Goal: Task Accomplishment & Management: Manage account settings

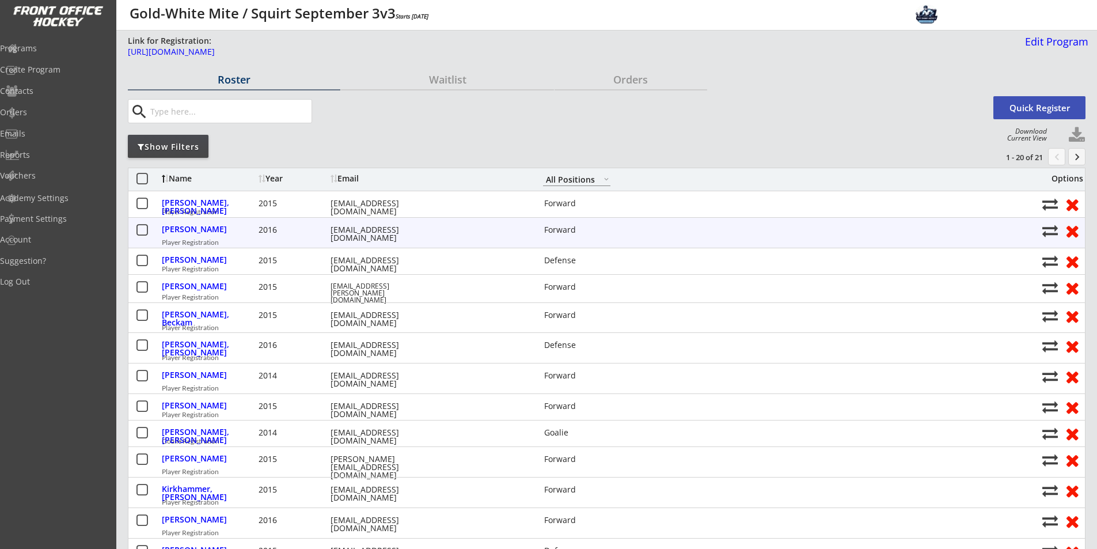
select select ""All Positions""
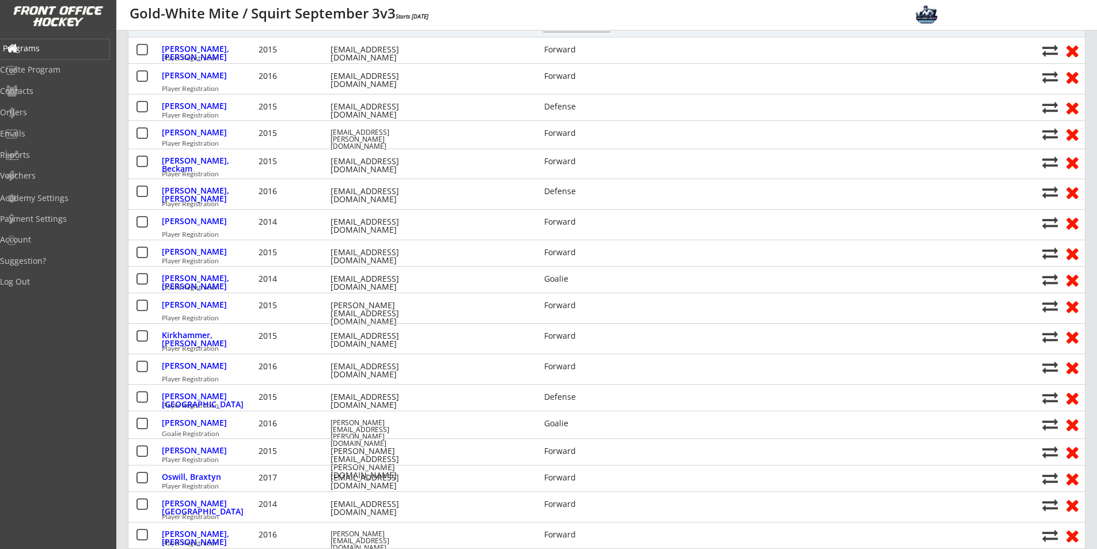
click at [54, 42] on div "Programs" at bounding box center [54, 49] width 109 height 20
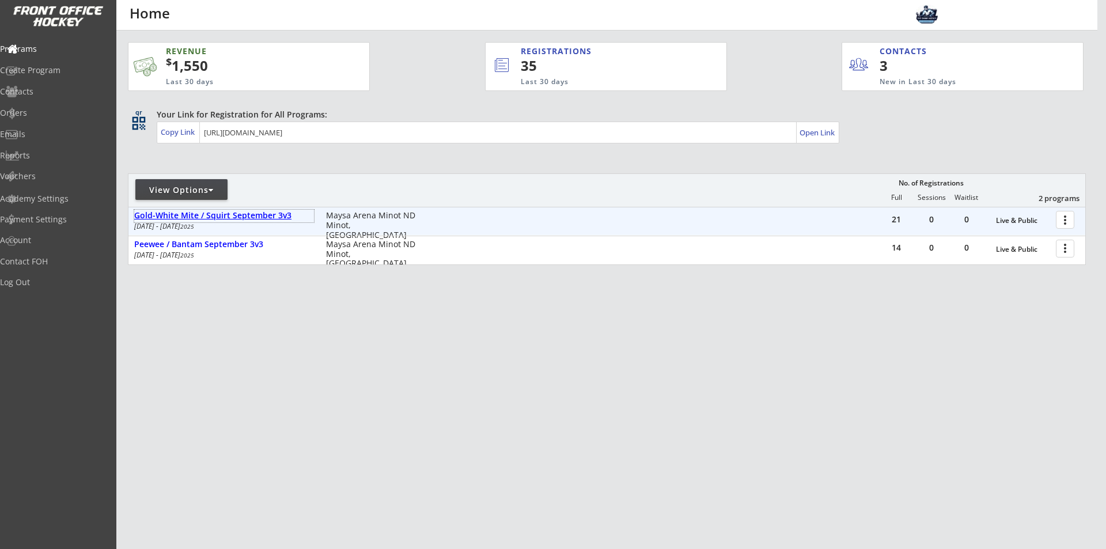
click at [242, 215] on div "Gold-White Mite / Squirt September 3v3" at bounding box center [224, 216] width 180 height 10
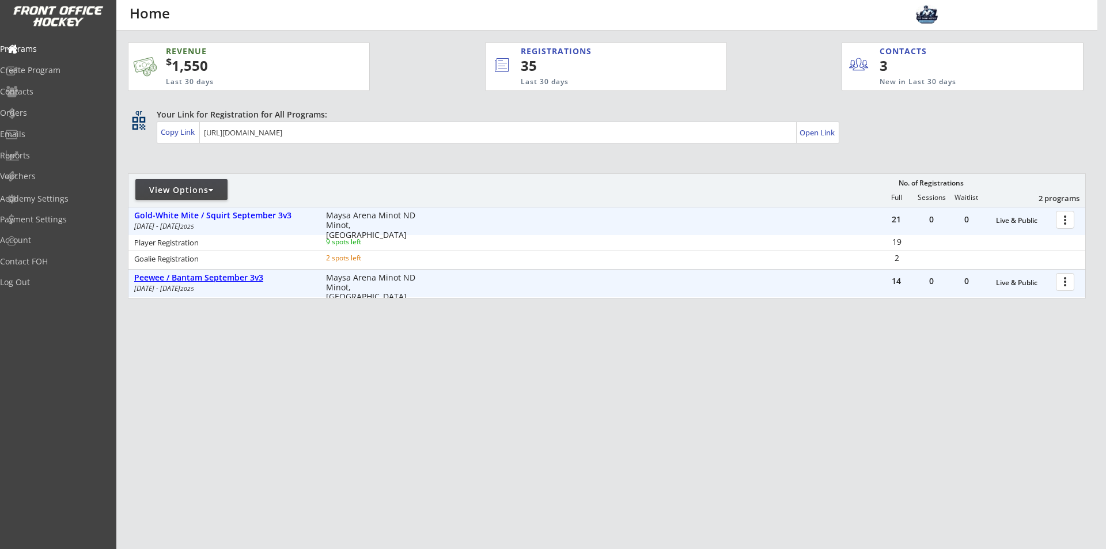
click at [237, 279] on div "Peewee / Bantam September 3v3" at bounding box center [224, 278] width 180 height 10
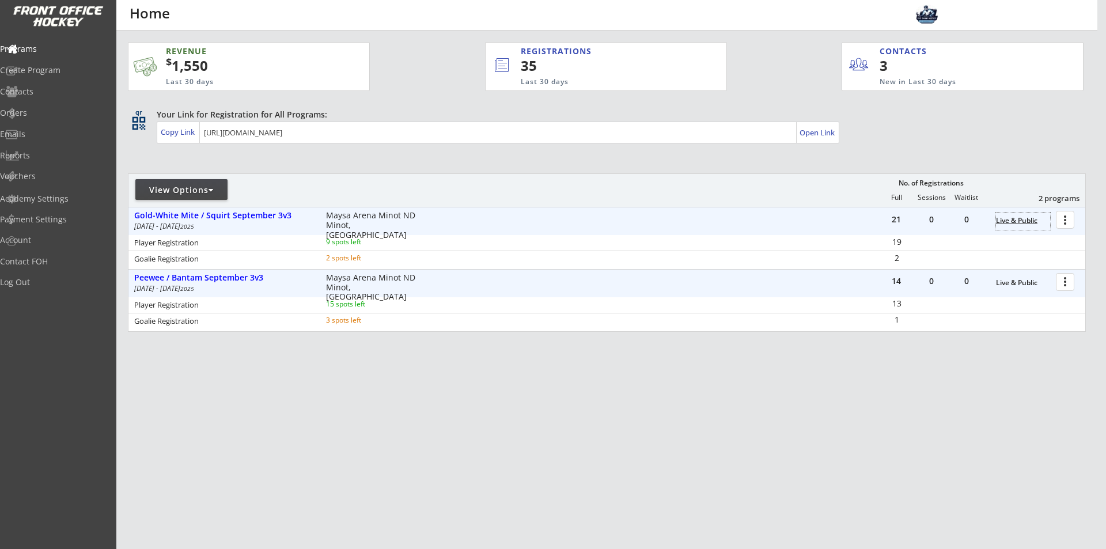
click at [1026, 222] on div "Live & Public" at bounding box center [1023, 221] width 54 height 8
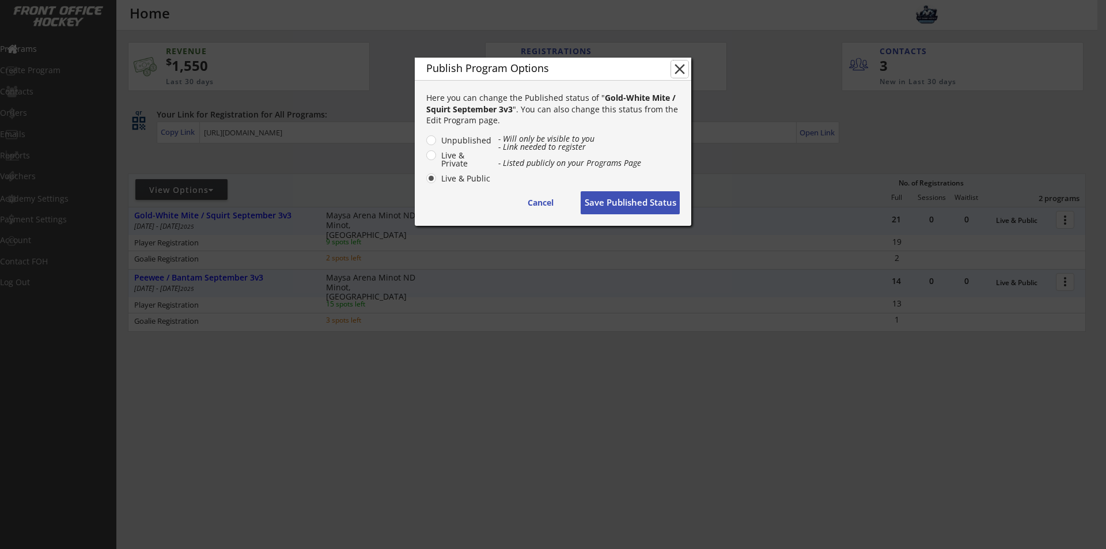
click at [679, 71] on button "close" at bounding box center [679, 68] width 17 height 17
radio input "false"
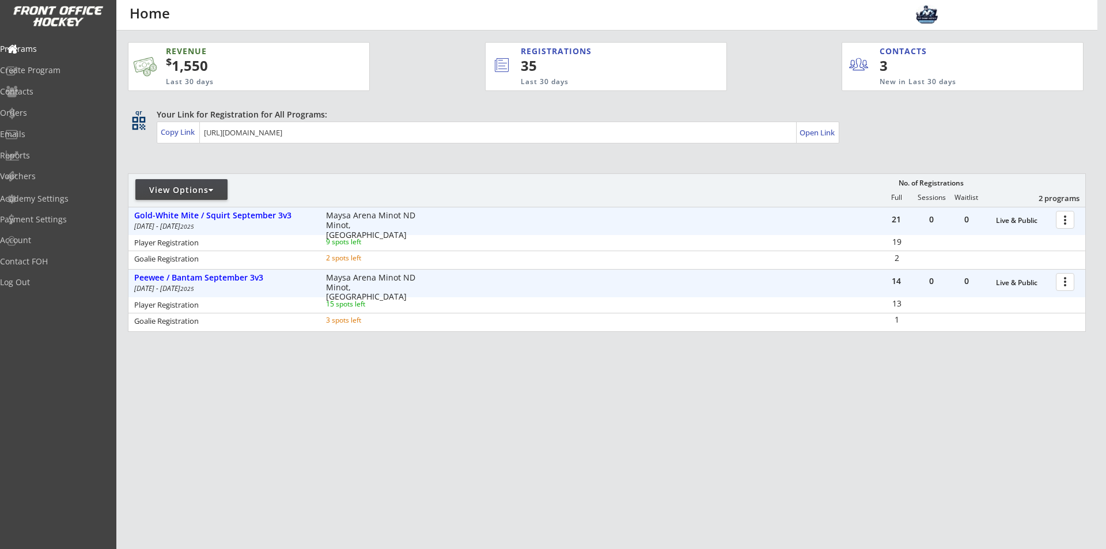
click at [753, 380] on div "REVENUE $ 1,550 Last 30 days REGISTRATIONS 35 Last 30 days CONTACTS 3 New in La…" at bounding box center [607, 242] width 958 height 422
click at [1066, 285] on div at bounding box center [1067, 281] width 20 height 20
click at [1030, 298] on div "Program Roster" at bounding box center [1025, 302] width 82 height 8
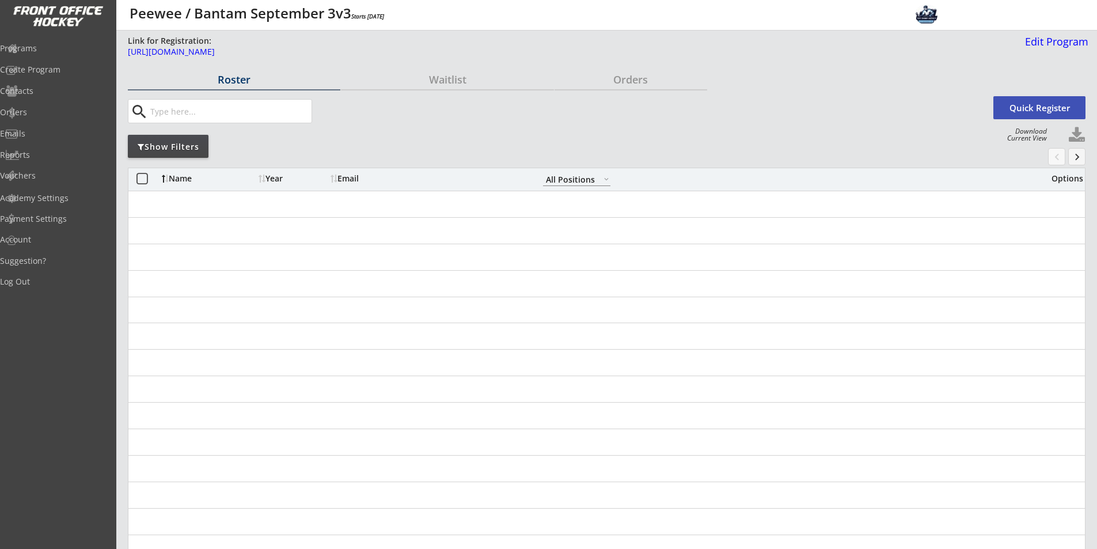
select select ""All Positions""
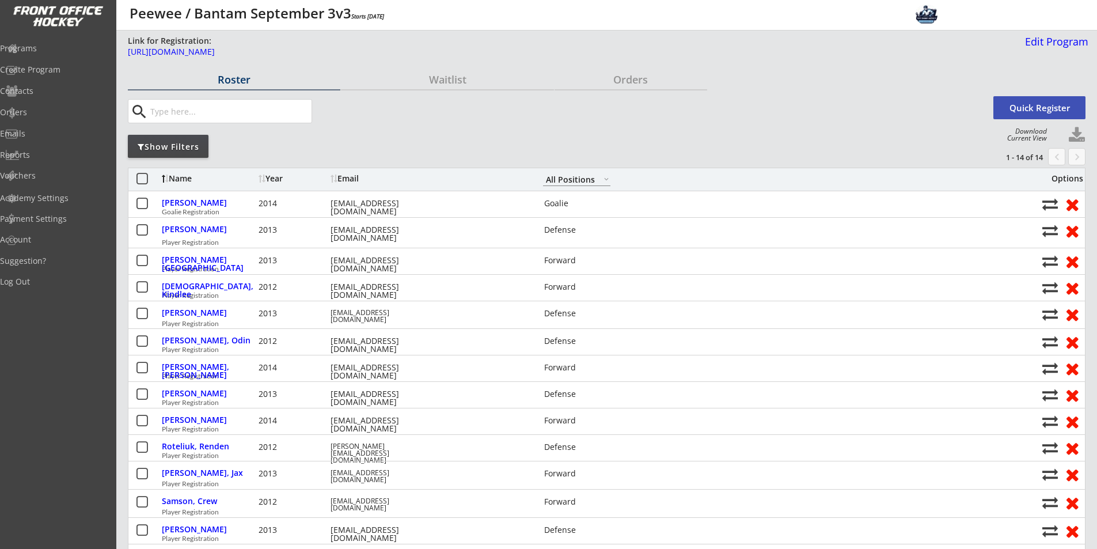
click at [892, 120] on div "search" at bounding box center [559, 111] width 862 height 24
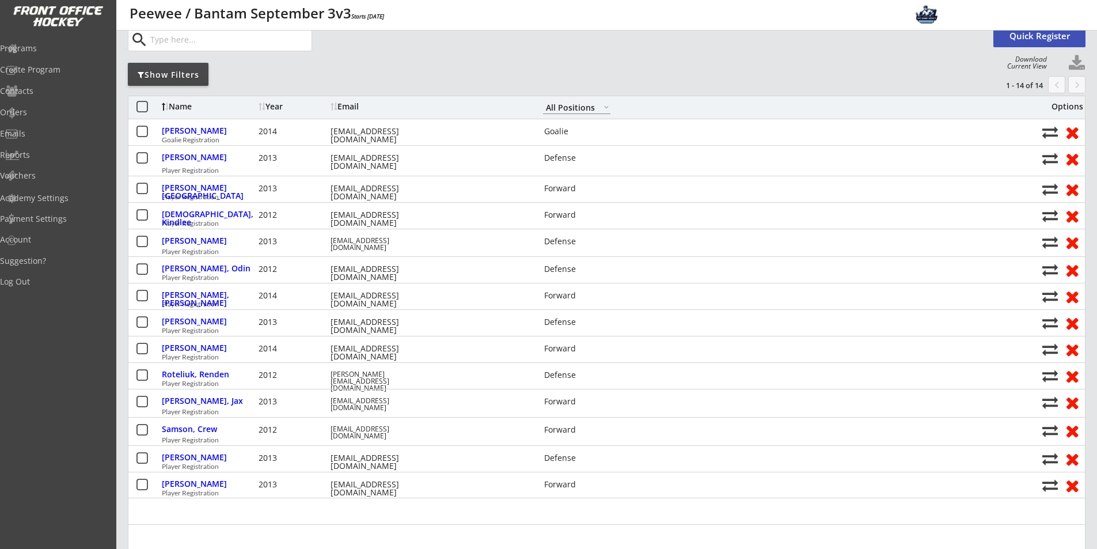
scroll to position [0, 0]
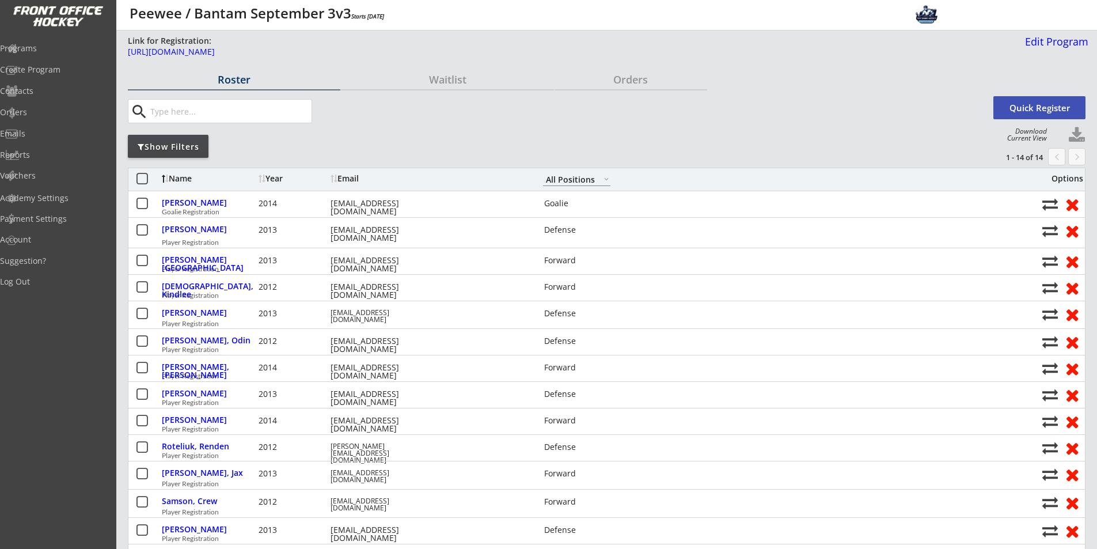
click at [1079, 134] on button at bounding box center [1076, 135] width 17 height 17
select select ""Player Info""
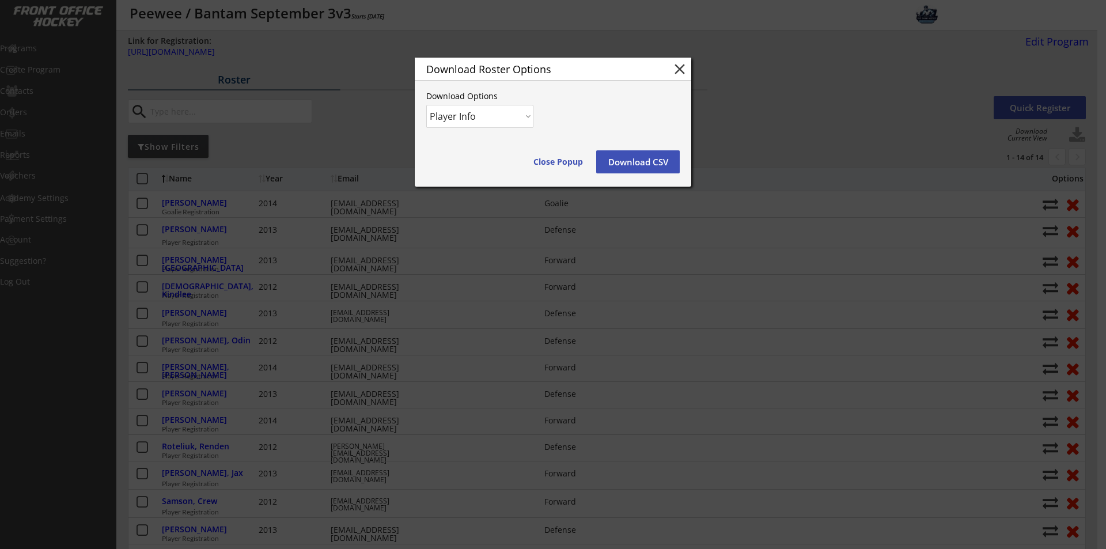
click at [516, 118] on select "Player Info Player and Order Info" at bounding box center [479, 116] width 107 height 23
drag, startPoint x: 516, startPoint y: 118, endPoint x: 568, endPoint y: 137, distance: 56.0
click at [516, 118] on select "Player Info Player and Order Info" at bounding box center [479, 116] width 107 height 23
click at [637, 162] on button "Download CSV" at bounding box center [638, 161] width 84 height 23
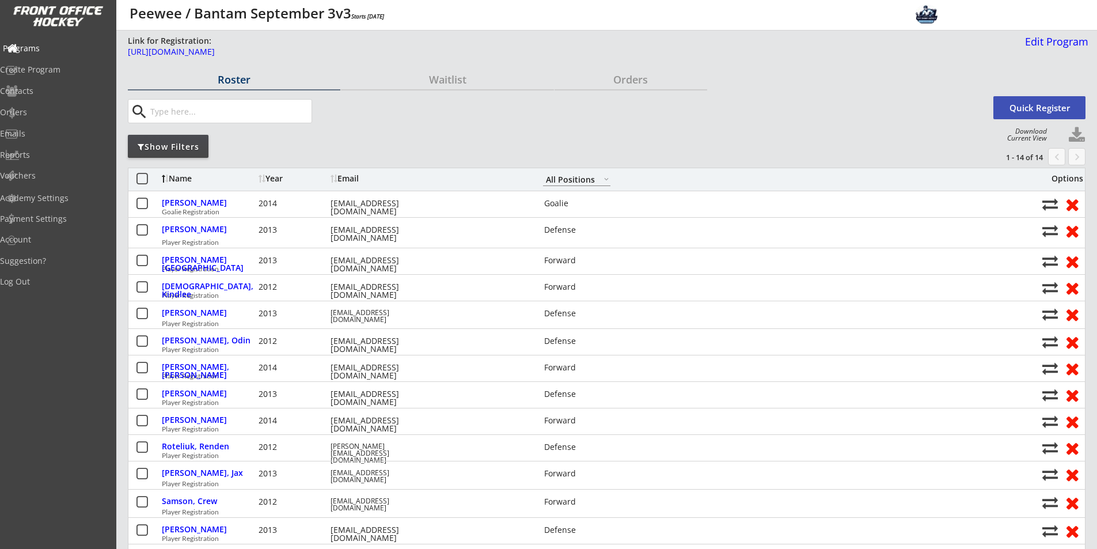
click at [46, 45] on div "Programs" at bounding box center [55, 48] width 104 height 8
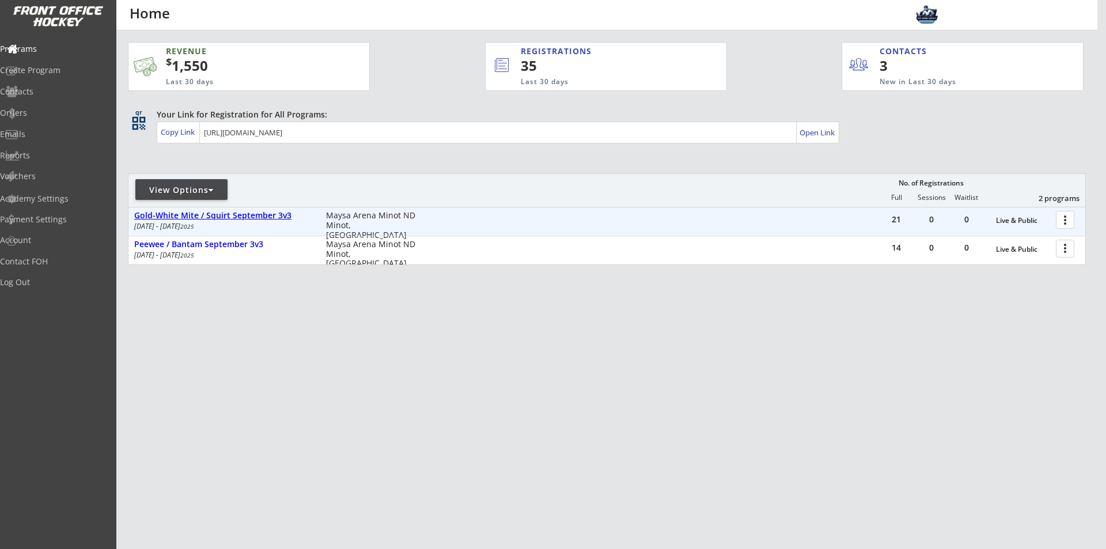
click at [245, 215] on div "Gold-White Mite / Squirt September 3v3" at bounding box center [224, 216] width 180 height 10
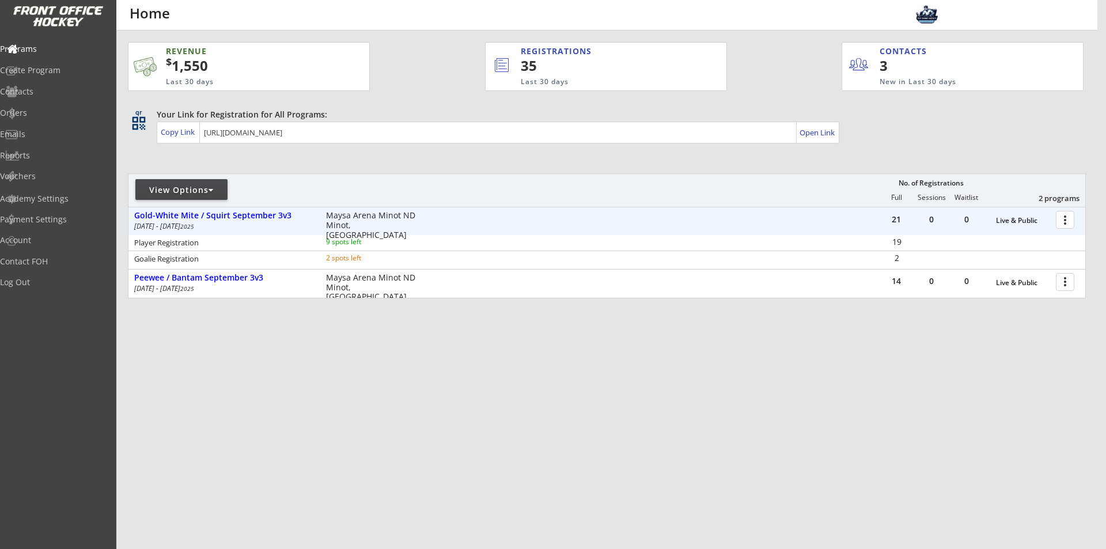
click at [1068, 219] on div at bounding box center [1067, 219] width 20 height 20
click at [1023, 238] on div "Program Roster" at bounding box center [1025, 240] width 82 height 8
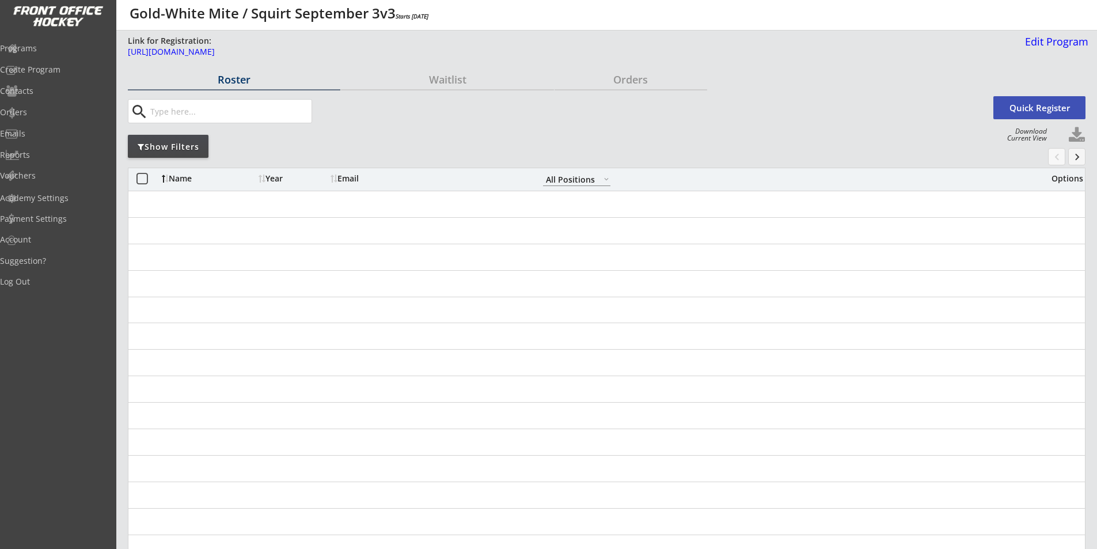
select select ""All Positions""
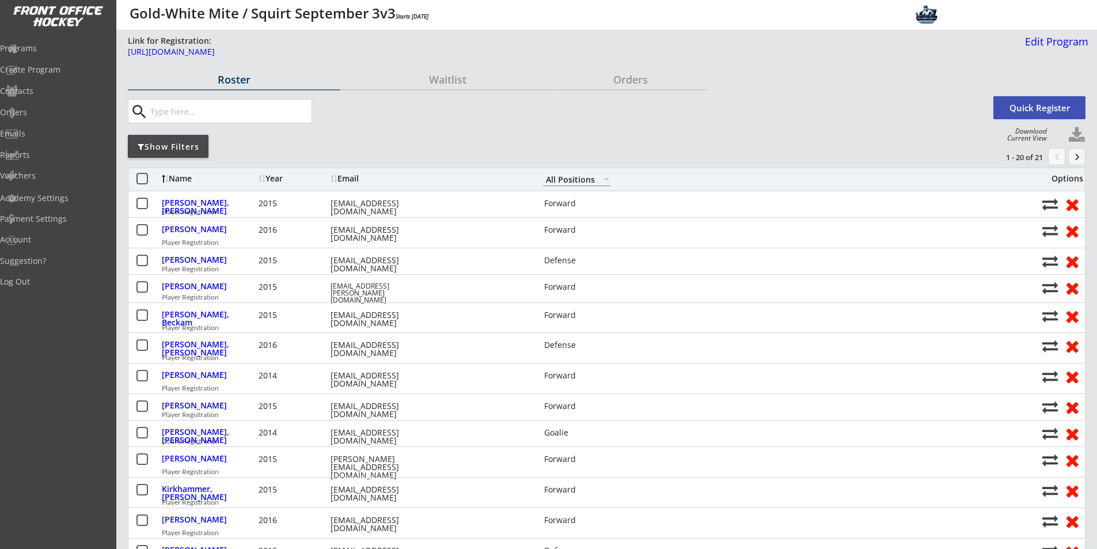
click at [1074, 134] on button at bounding box center [1076, 135] width 17 height 17
select select ""Player Info""
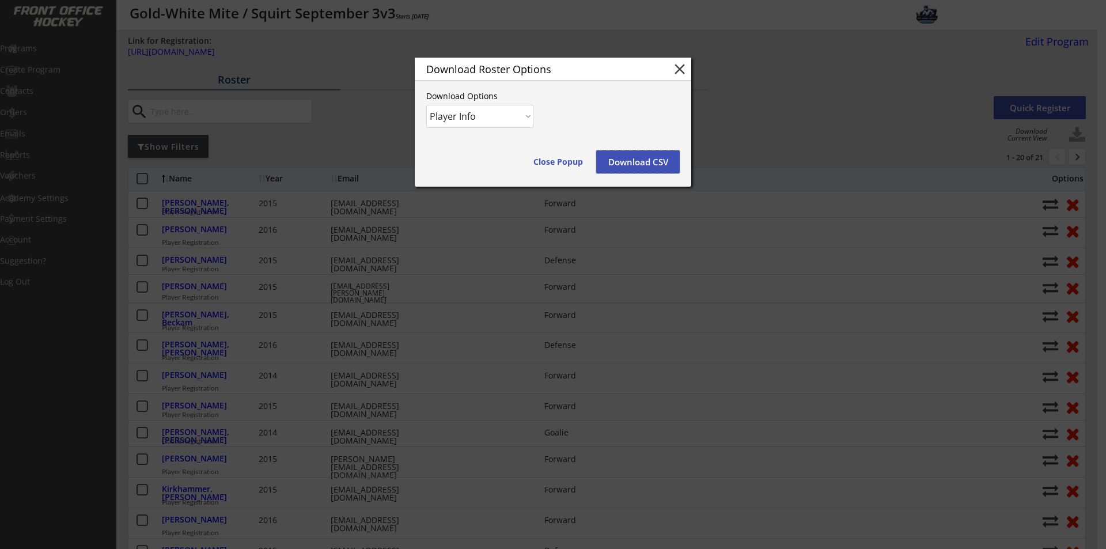
click at [645, 161] on button "Download CSV" at bounding box center [638, 161] width 84 height 23
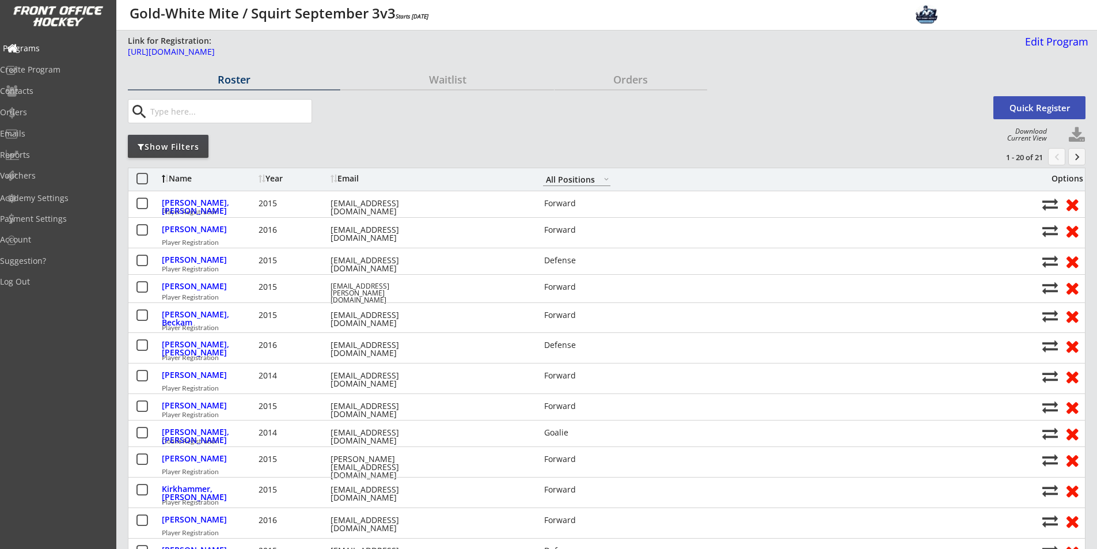
click at [62, 47] on div "Programs" at bounding box center [55, 48] width 104 height 8
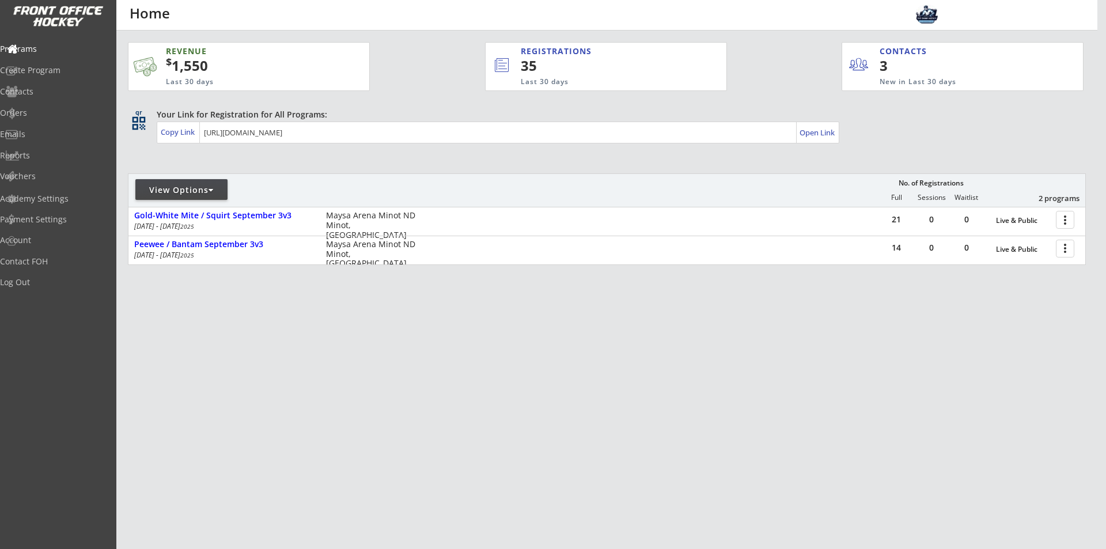
click at [209, 195] on div "View Options" at bounding box center [181, 190] width 92 height 12
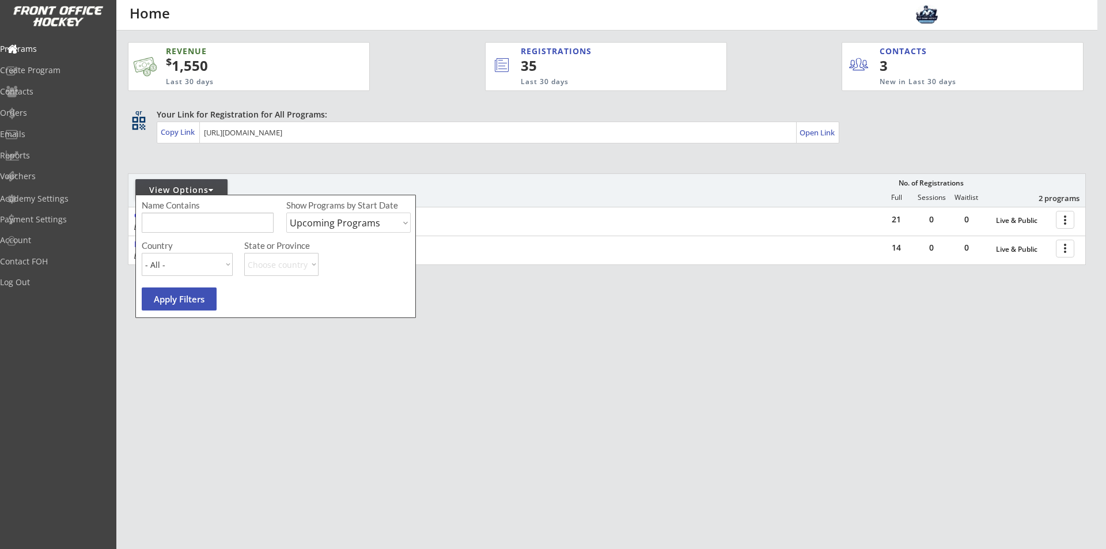
click at [351, 227] on select "Upcoming Programs Past Programs Specific Date Range" at bounding box center [348, 223] width 124 height 20
select select ""Past Programs""
click at [286, 213] on select "Upcoming Programs Past Programs Specific Date Range" at bounding box center [348, 223] width 124 height 20
click at [196, 293] on button "Apply Filters" at bounding box center [179, 298] width 75 height 23
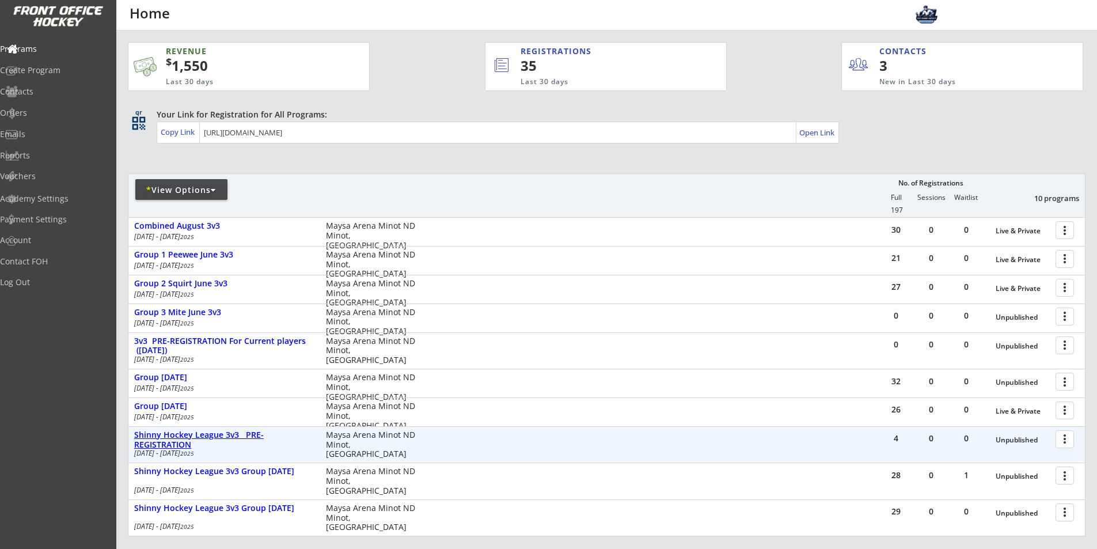
scroll to position [77, 0]
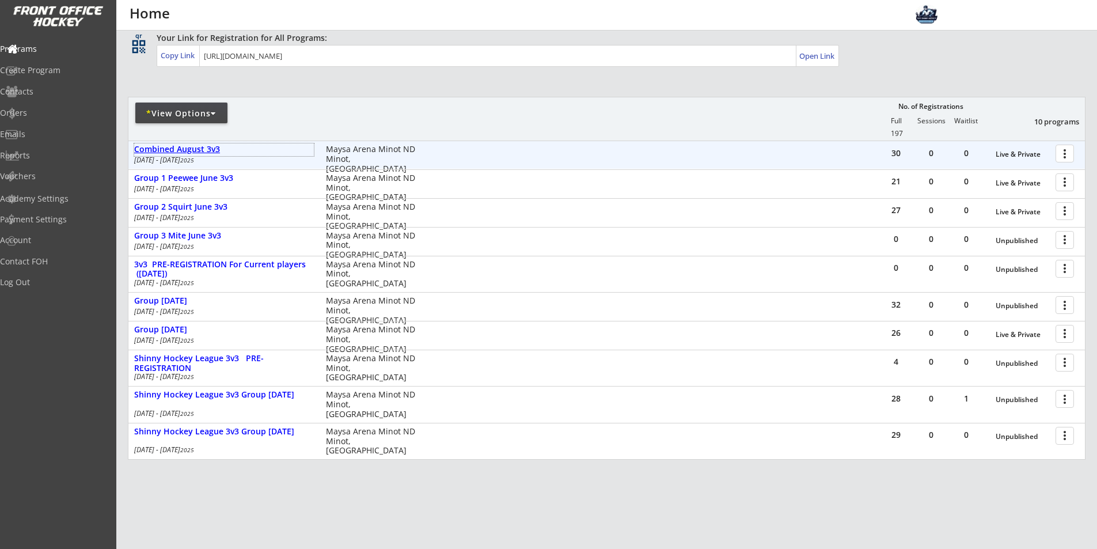
click at [195, 149] on div "Combined August 3v3" at bounding box center [224, 150] width 180 height 10
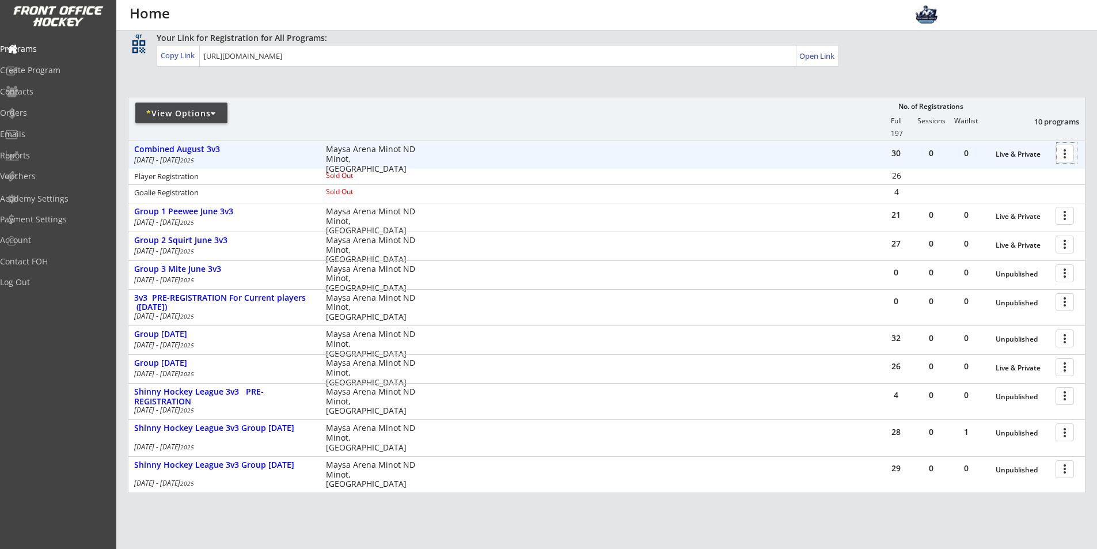
click at [1065, 152] on div at bounding box center [1067, 153] width 20 height 20
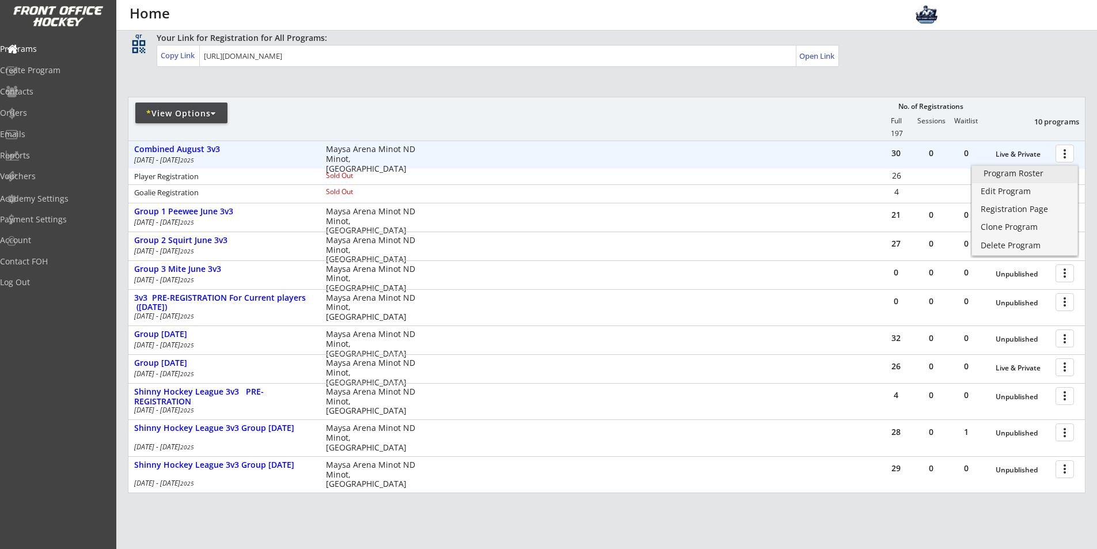
click at [1039, 170] on div "Program Roster" at bounding box center [1025, 173] width 82 height 8
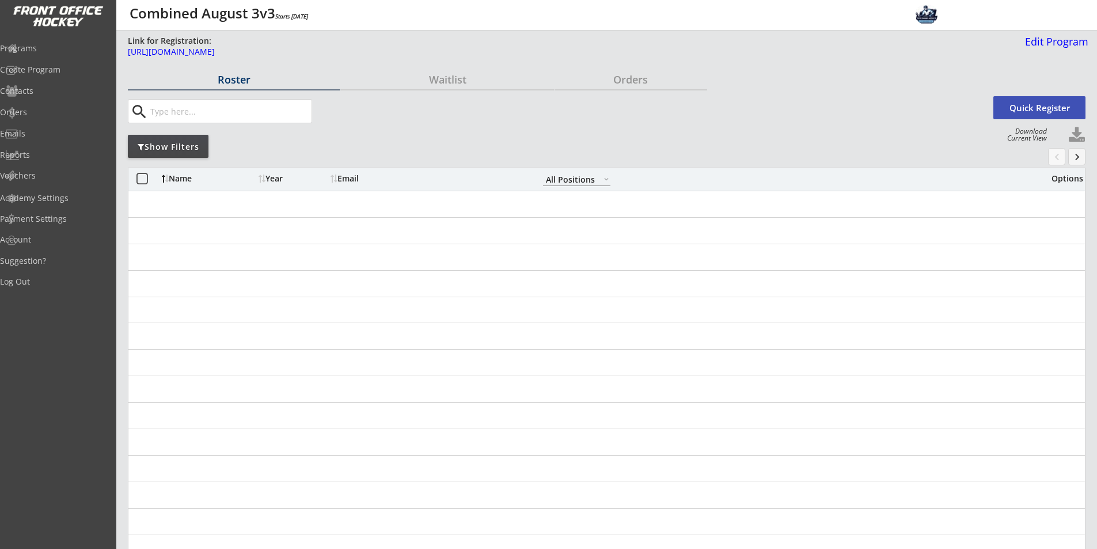
select select ""All Positions""
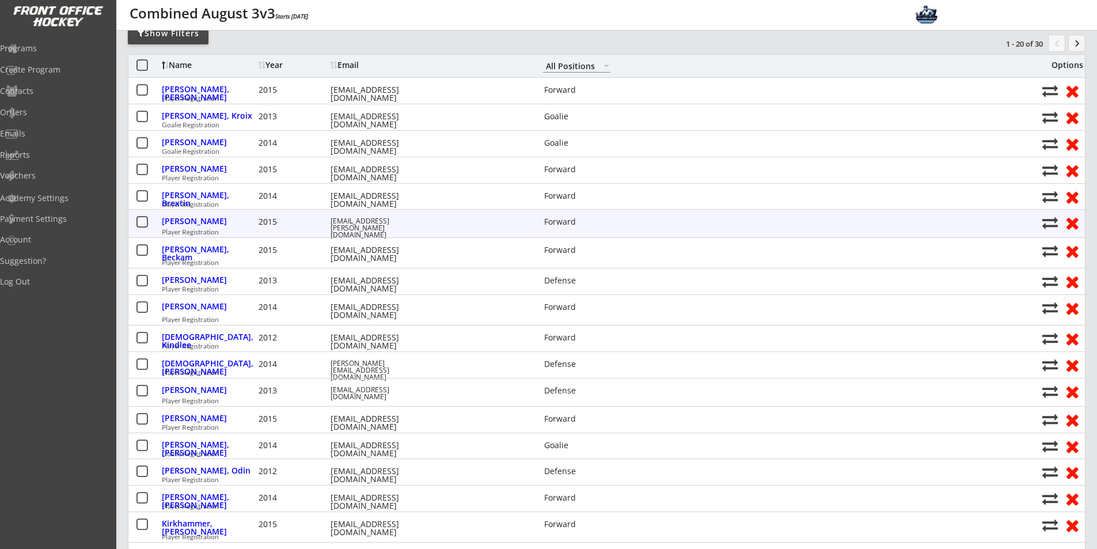
scroll to position [77, 0]
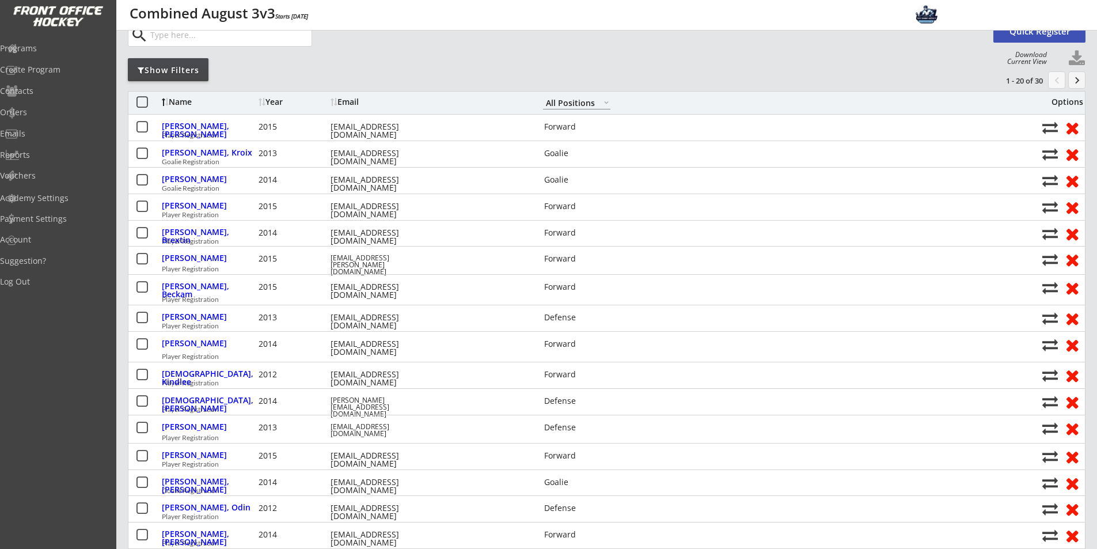
click at [66, 52] on div "Programs" at bounding box center [54, 49] width 109 height 20
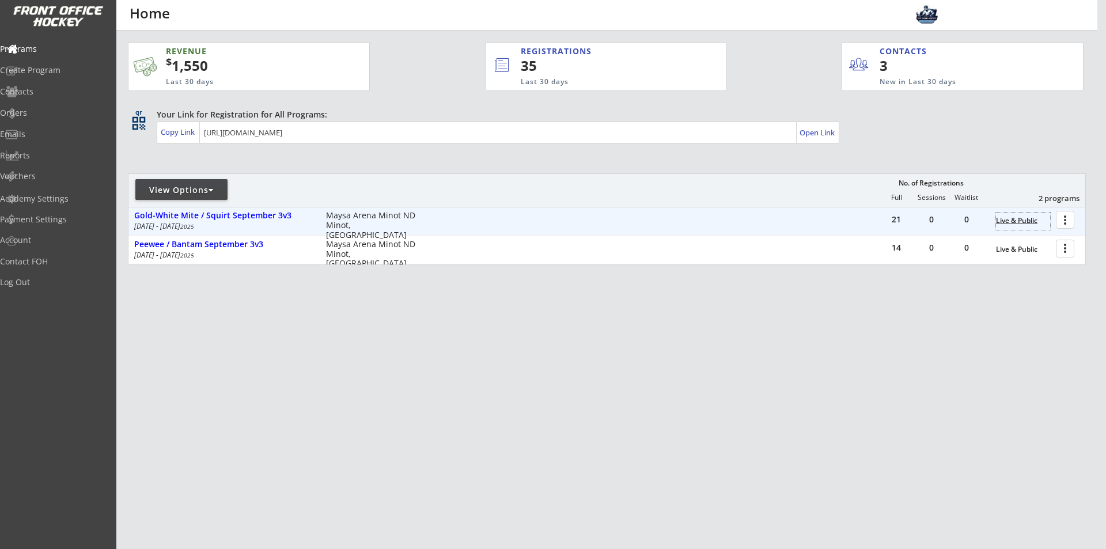
click at [1035, 221] on div "Live & Public" at bounding box center [1023, 221] width 54 height 8
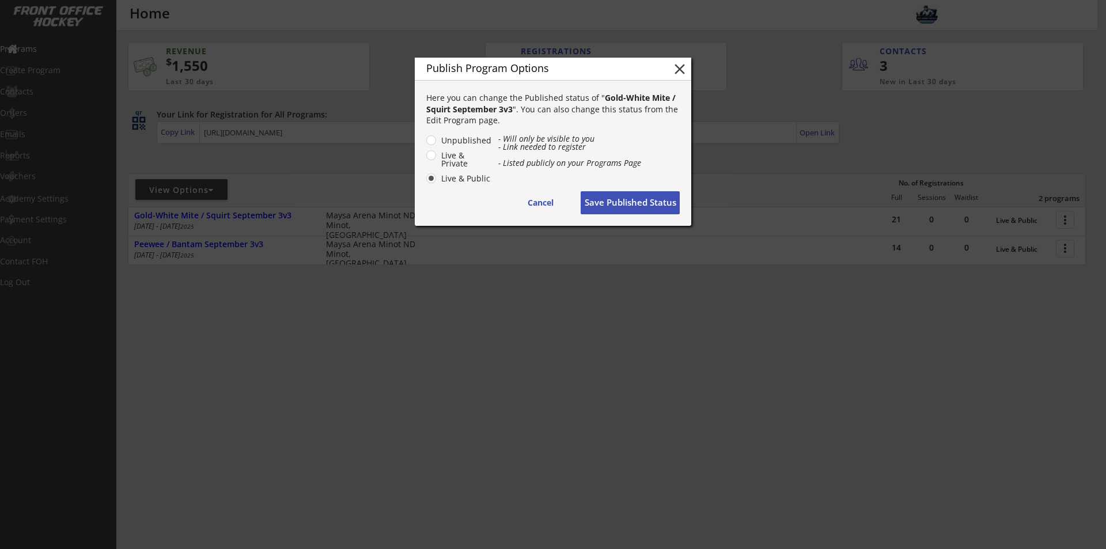
click at [659, 330] on div at bounding box center [553, 274] width 1106 height 549
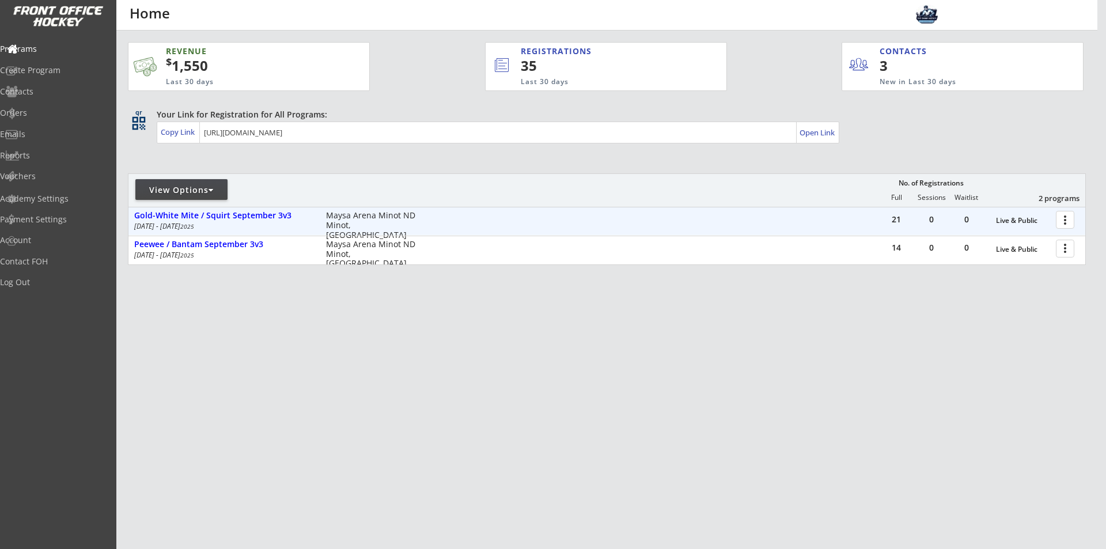
click at [1065, 222] on div at bounding box center [1067, 219] width 20 height 20
click at [264, 219] on div "Gold-White Mite / Squirt September 3v3" at bounding box center [224, 216] width 180 height 10
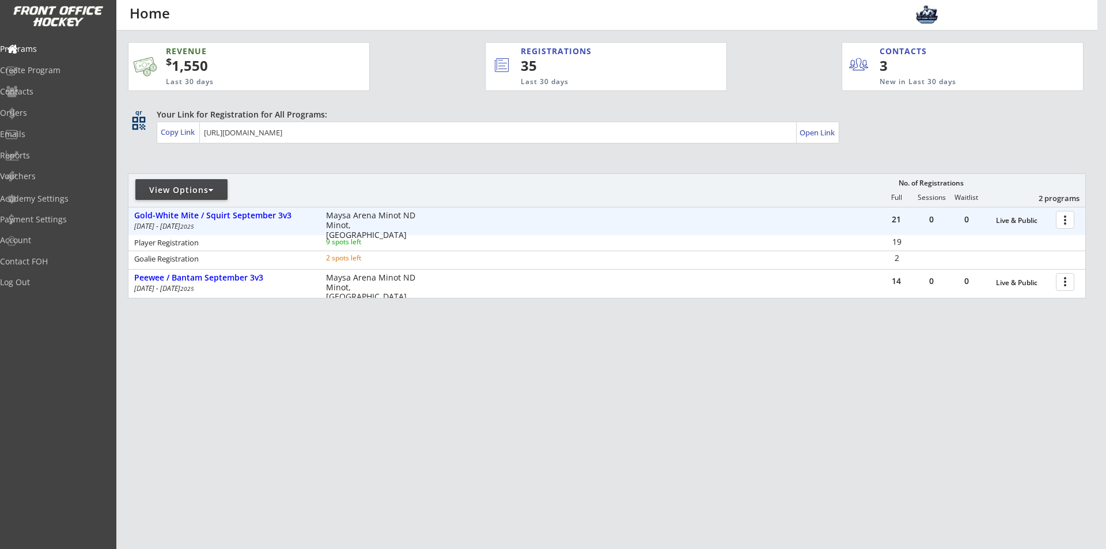
click at [1063, 225] on div at bounding box center [1067, 219] width 20 height 20
click at [1030, 273] on div "Registration Page" at bounding box center [1025, 275] width 82 height 8
click at [1007, 255] on div "Edit Program" at bounding box center [1025, 257] width 82 height 8
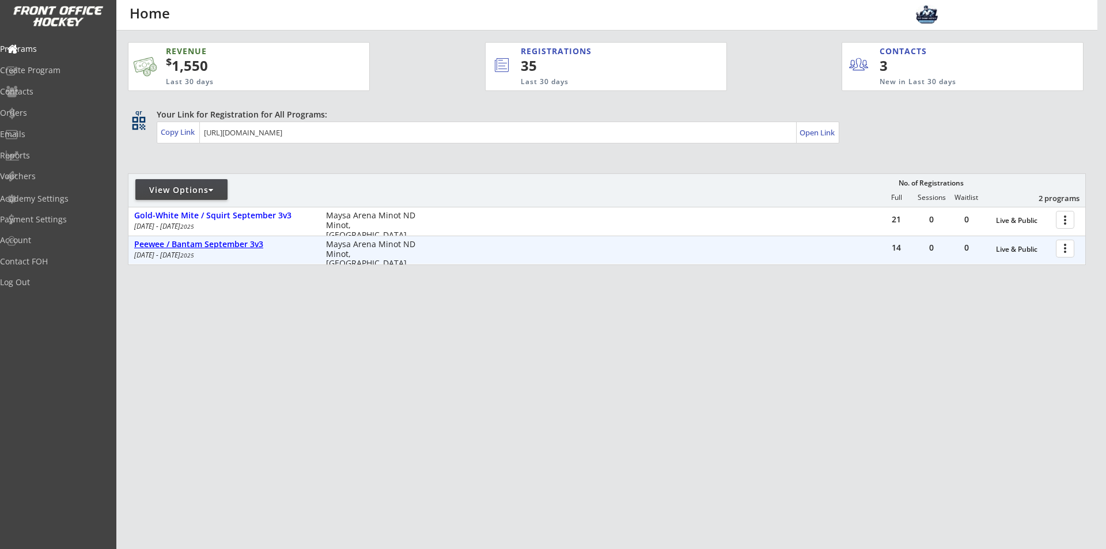
click at [221, 245] on div "Peewee / Bantam September 3v3" at bounding box center [224, 245] width 180 height 10
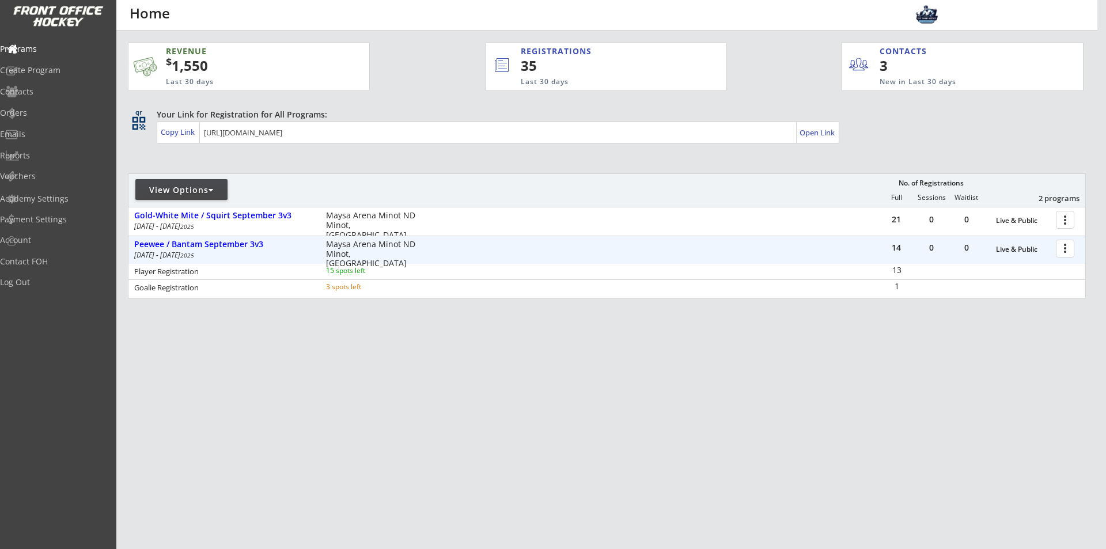
click at [1070, 251] on div at bounding box center [1067, 248] width 20 height 20
click at [1030, 287] on div "Edit Program" at bounding box center [1025, 286] width 82 height 8
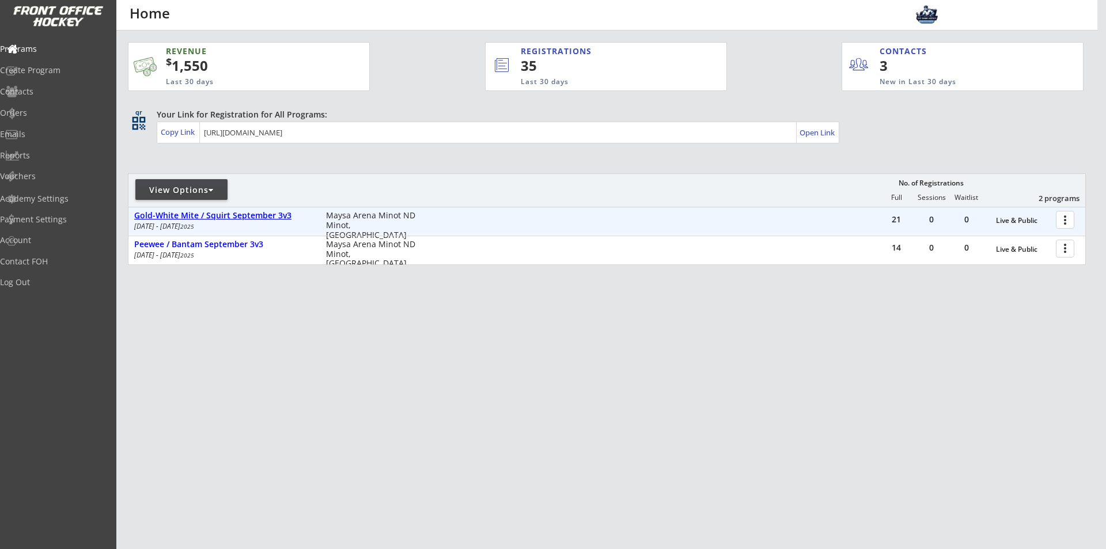
click at [225, 217] on div "Gold-White Mite / Squirt September 3v3" at bounding box center [224, 216] width 180 height 10
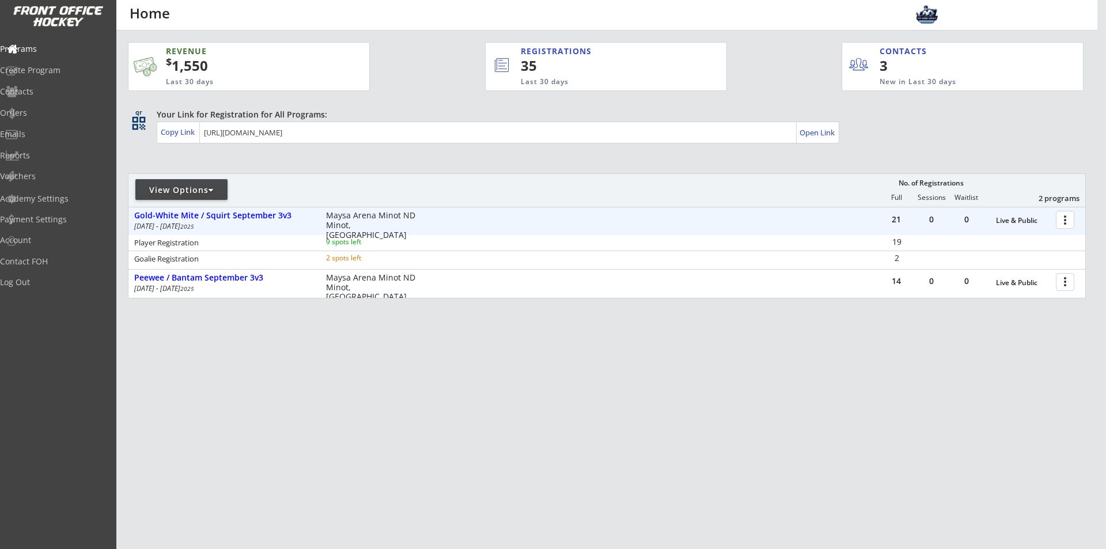
click at [1062, 222] on div at bounding box center [1067, 219] width 20 height 20
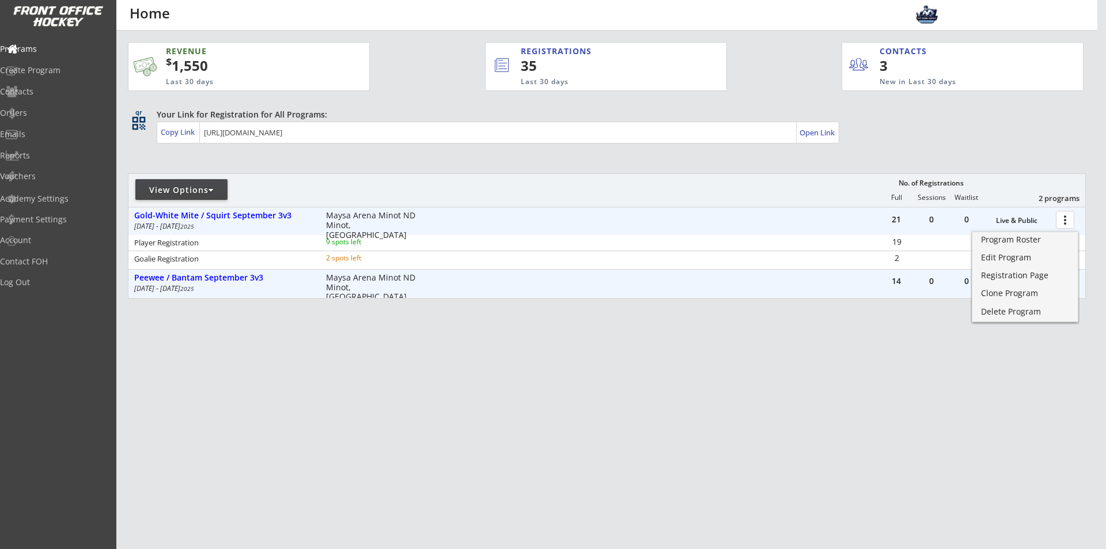
click at [722, 365] on div "REVENUE $ 1,550 Last 30 days REGISTRATIONS 35 Last 30 days CONTACTS 3 New in La…" at bounding box center [607, 225] width 958 height 388
